Goal: Information Seeking & Learning: Learn about a topic

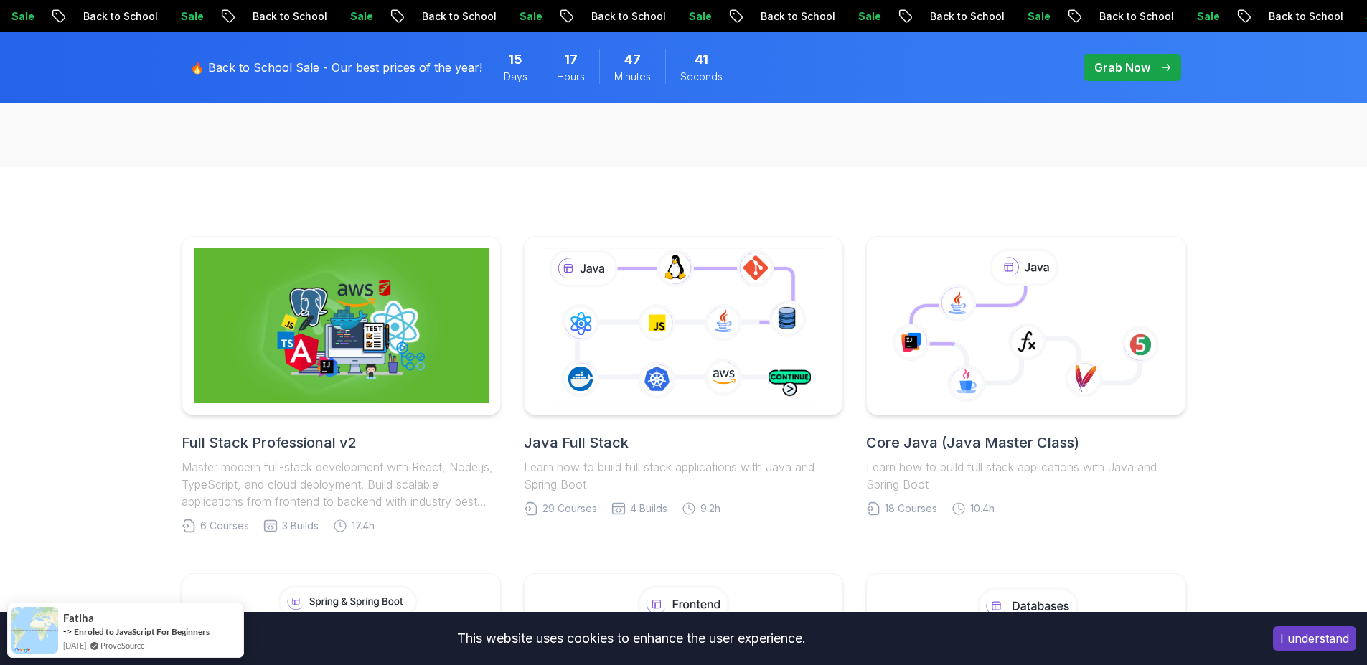
scroll to position [388, 0]
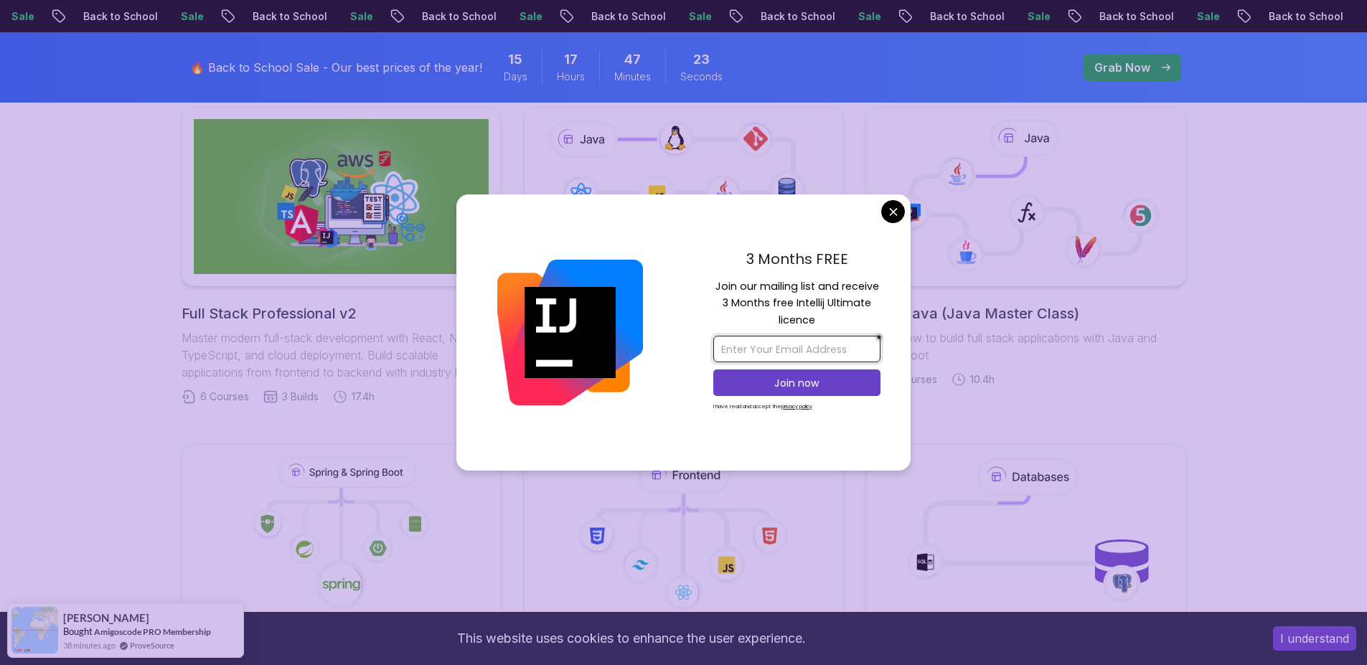
click at [802, 351] on input "email" at bounding box center [796, 349] width 167 height 27
click at [858, 353] on input "email" at bounding box center [796, 349] width 167 height 27
type input "[EMAIL_ADDRESS][DOMAIN_NAME]"
click at [758, 376] on p "Join now" at bounding box center [797, 383] width 136 height 14
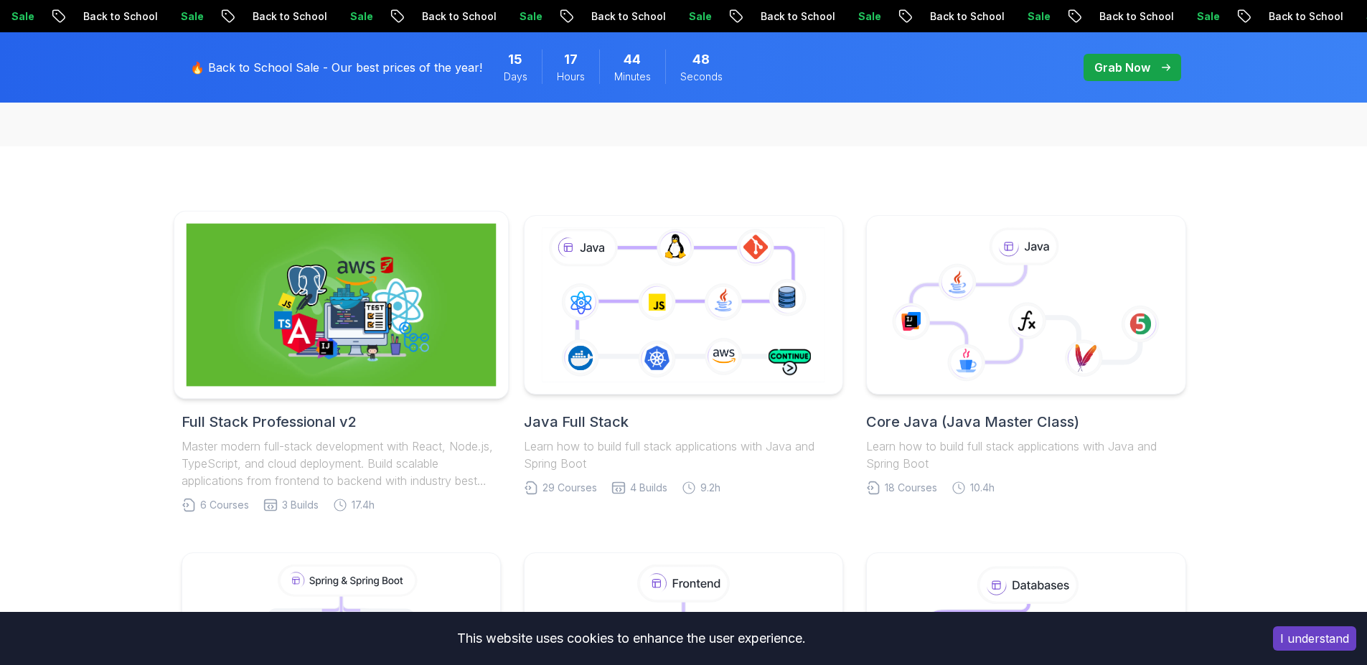
scroll to position [517, 0]
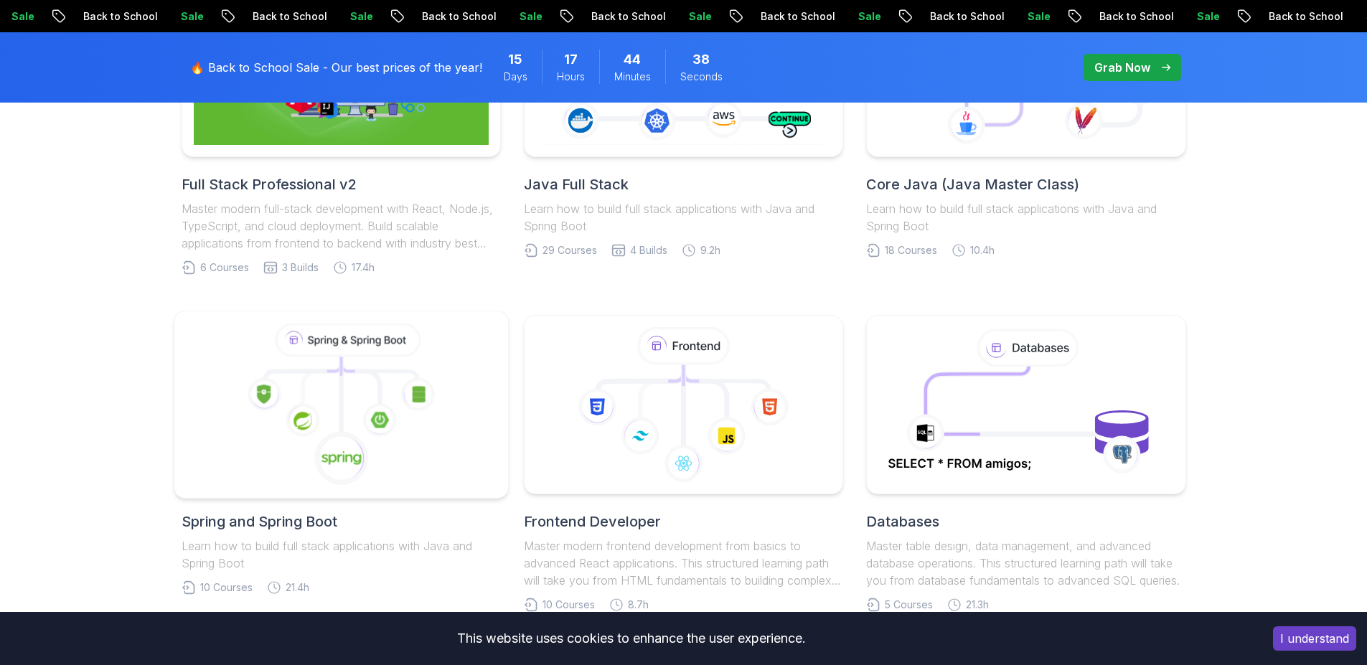
click at [386, 360] on icon at bounding box center [341, 405] width 310 height 163
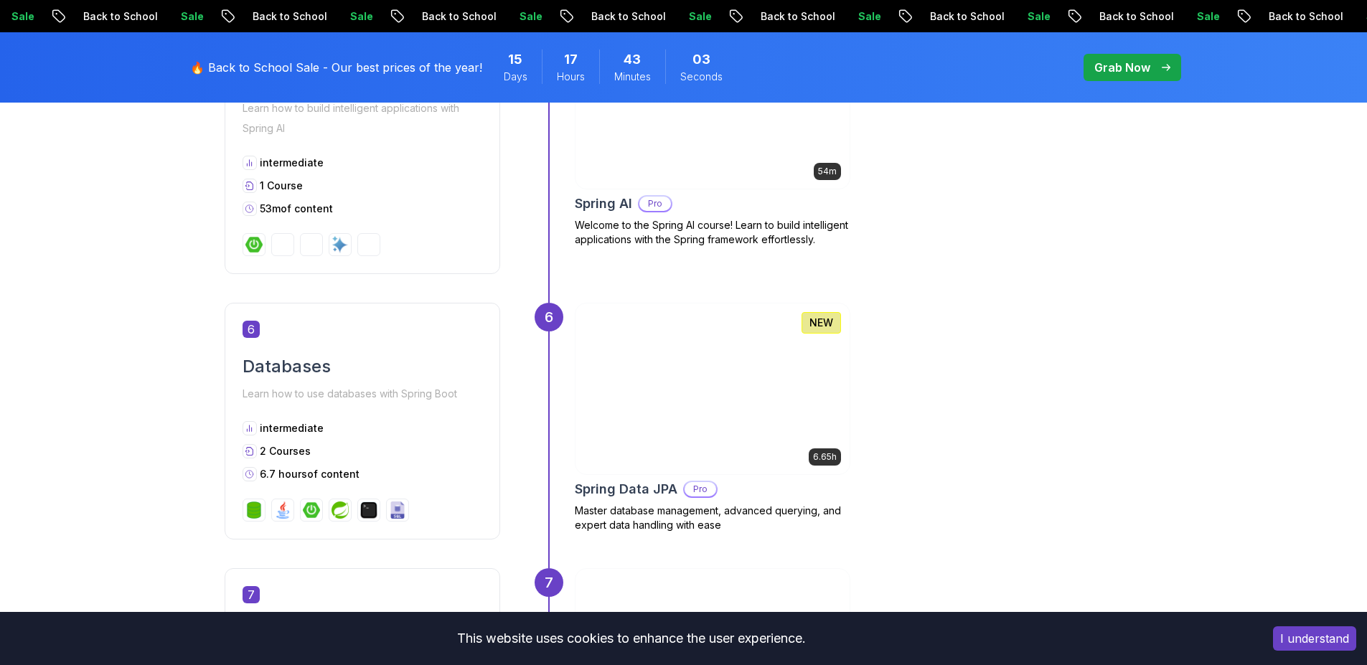
scroll to position [1550, 0]
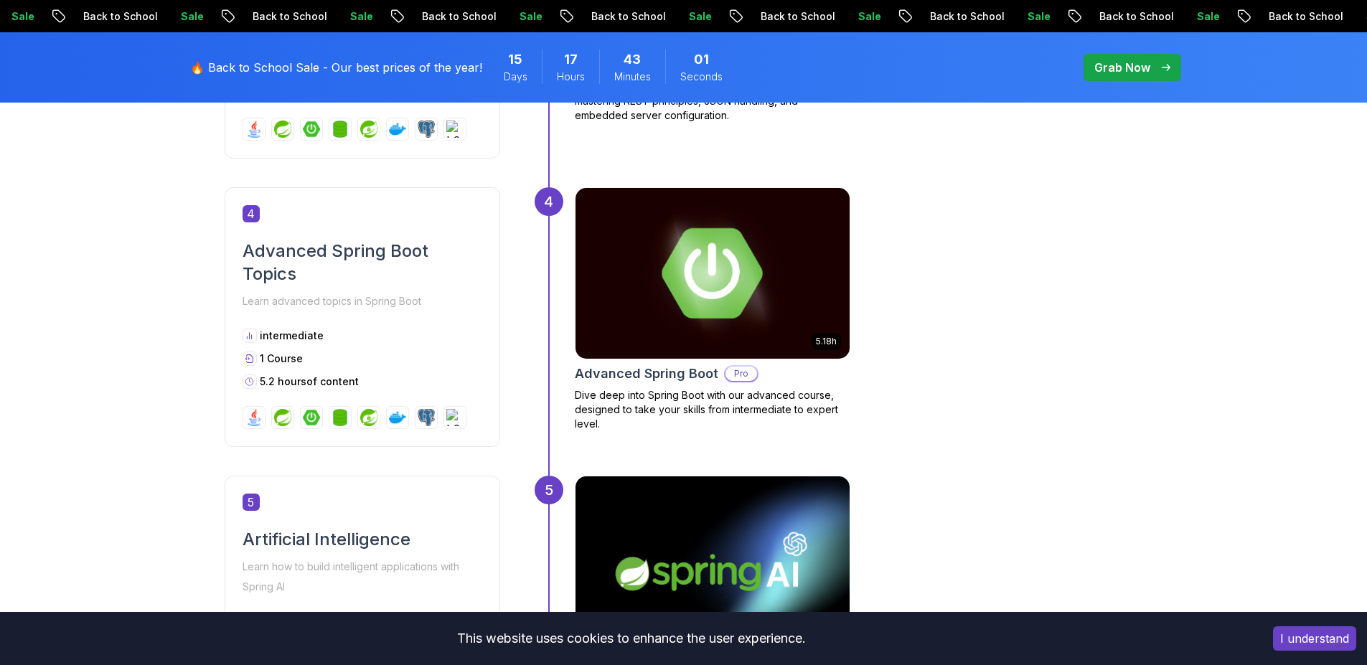
click at [1343, 637] on button "I understand" at bounding box center [1314, 639] width 83 height 24
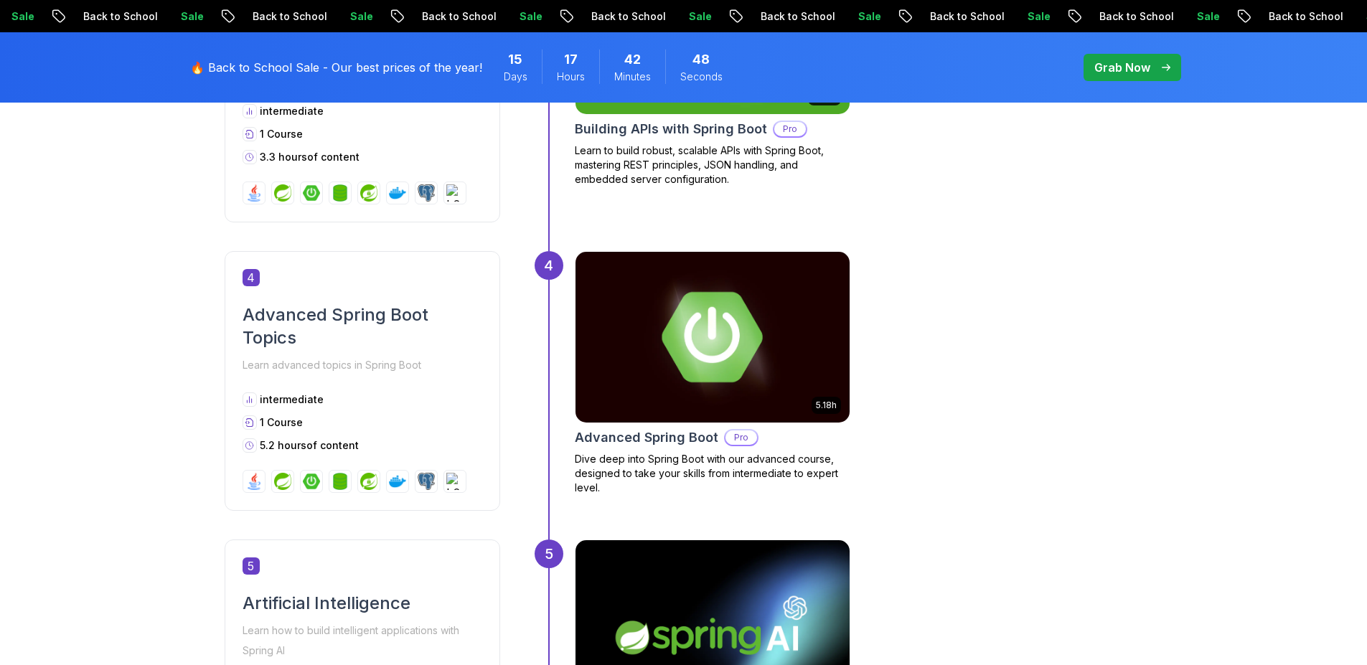
scroll to position [1679, 0]
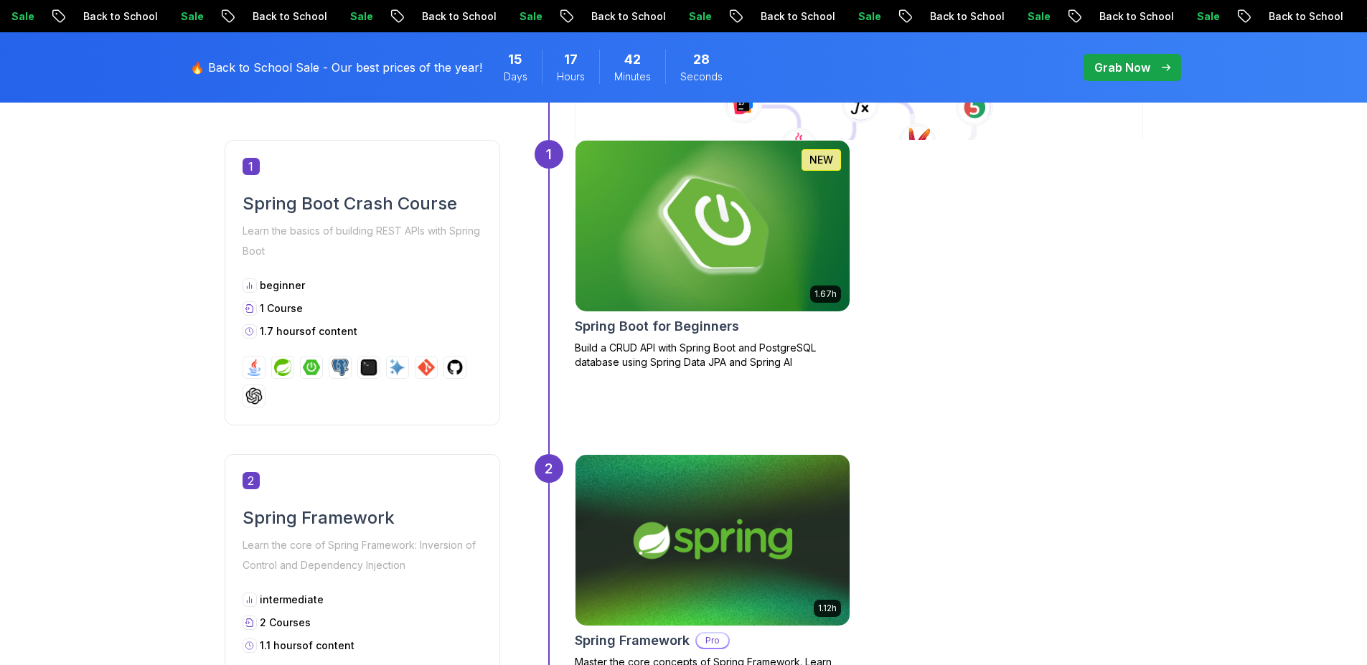
scroll to position [646, 0]
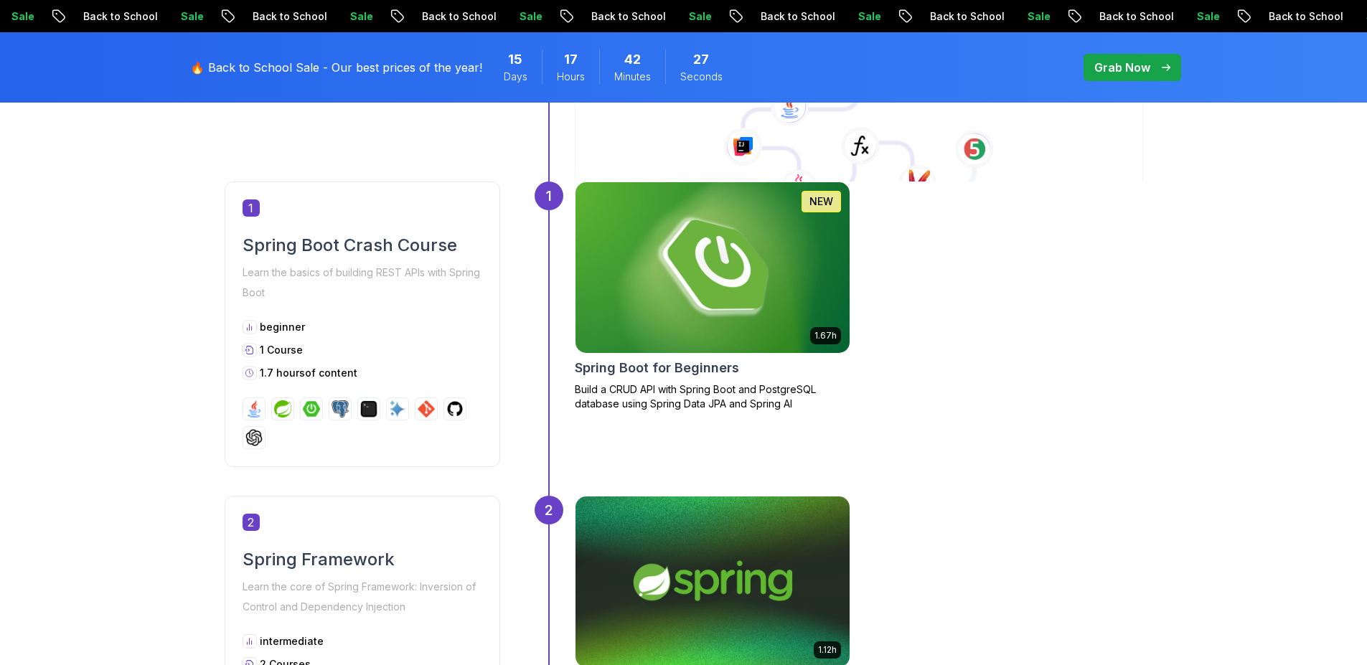
click at [379, 291] on p "Learn the basics of building REST APIs with Spring Boot" at bounding box center [363, 283] width 240 height 40
click at [329, 251] on h2 "Spring Boot Crash Course" at bounding box center [363, 245] width 240 height 23
click at [710, 240] on img at bounding box center [712, 267] width 288 height 179
click at [251, 368] on icon at bounding box center [249, 373] width 9 height 17
click at [250, 347] on icon at bounding box center [248, 351] width 7 height 8
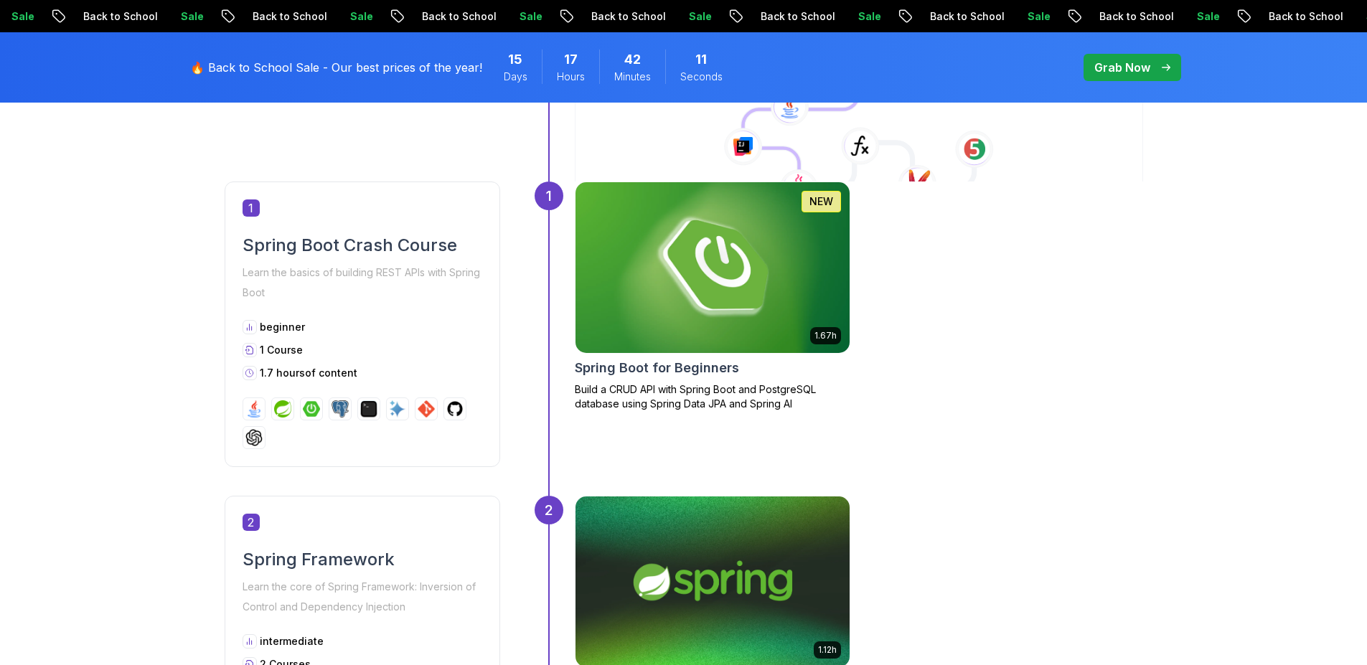
click at [248, 329] on icon at bounding box center [249, 327] width 9 height 17
click at [731, 262] on img at bounding box center [712, 267] width 288 height 179
click at [818, 203] on p "NEW" at bounding box center [822, 201] width 24 height 14
